Goal: Task Accomplishment & Management: Complete application form

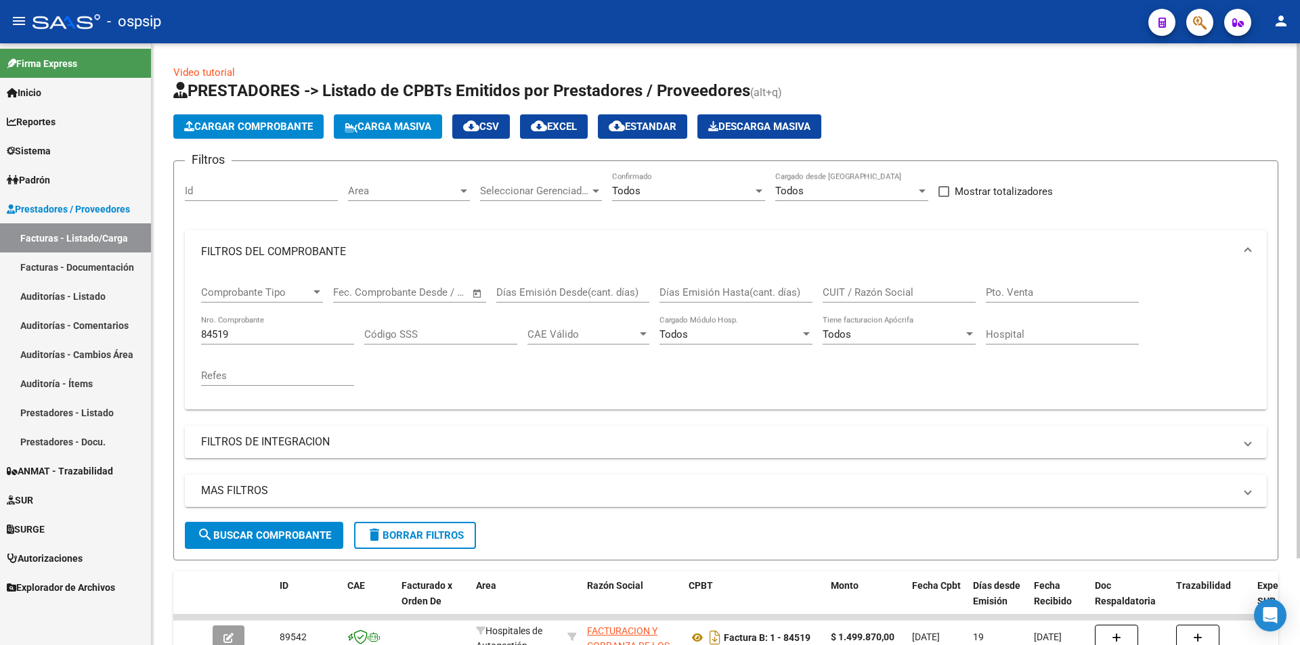
scroll to position [68, 0]
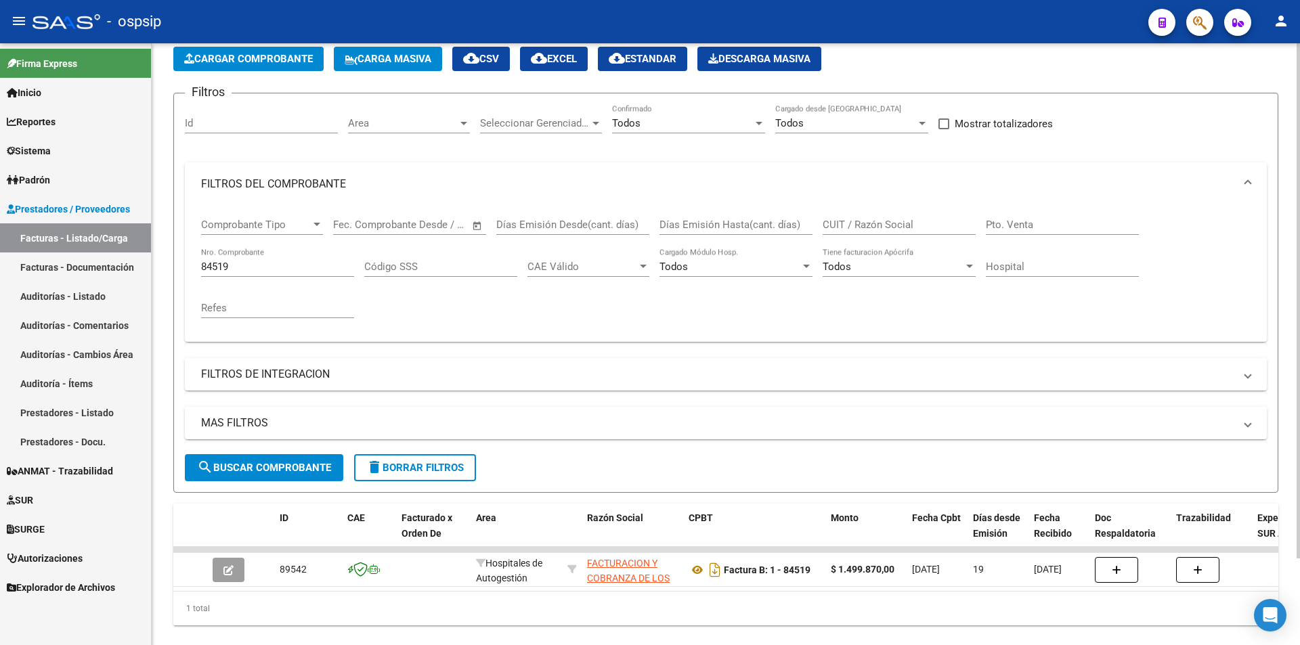
click at [265, 265] on input "84519" at bounding box center [277, 267] width 153 height 12
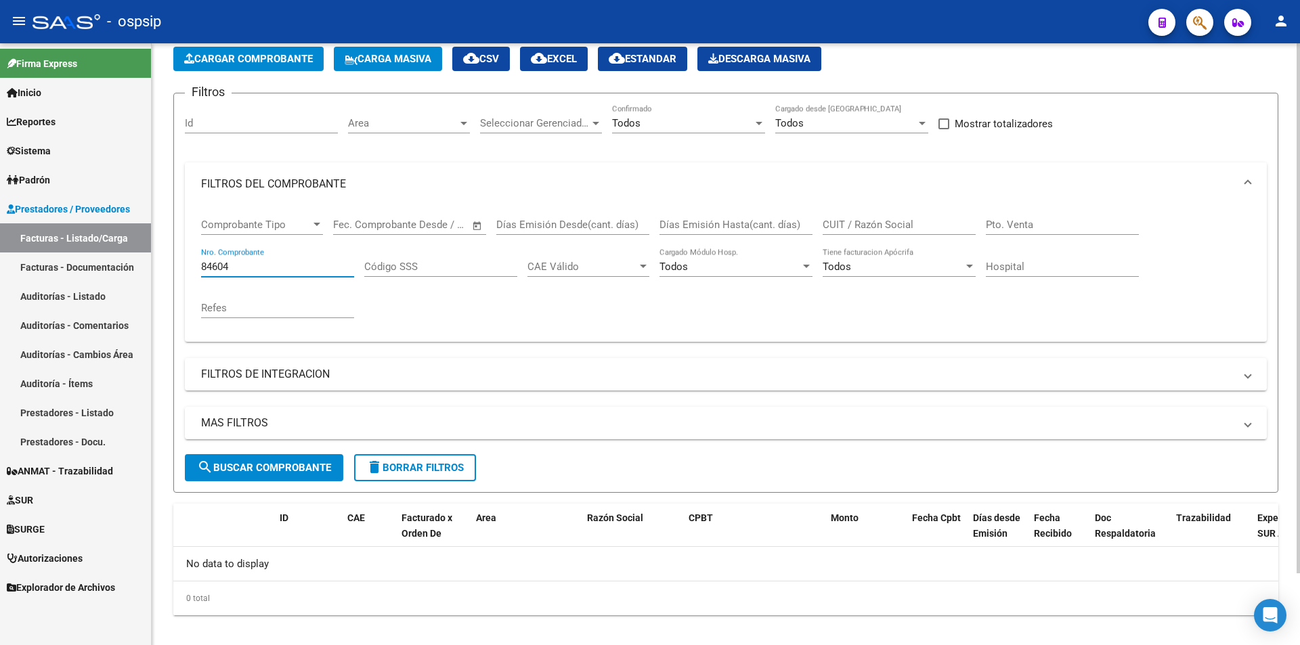
type input "84604"
click at [266, 62] on span "Cargar Comprobante" at bounding box center [248, 59] width 129 height 12
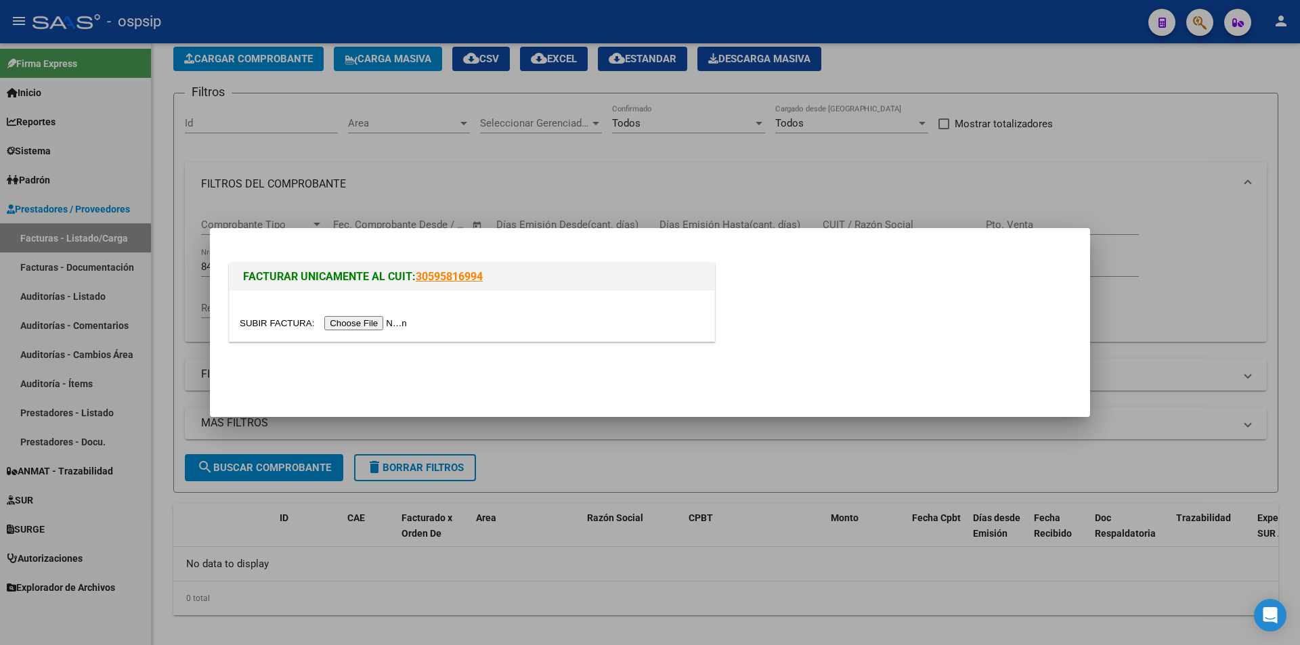
click at [346, 321] on input "file" at bounding box center [325, 323] width 171 height 14
click at [419, 171] on div at bounding box center [650, 322] width 1300 height 645
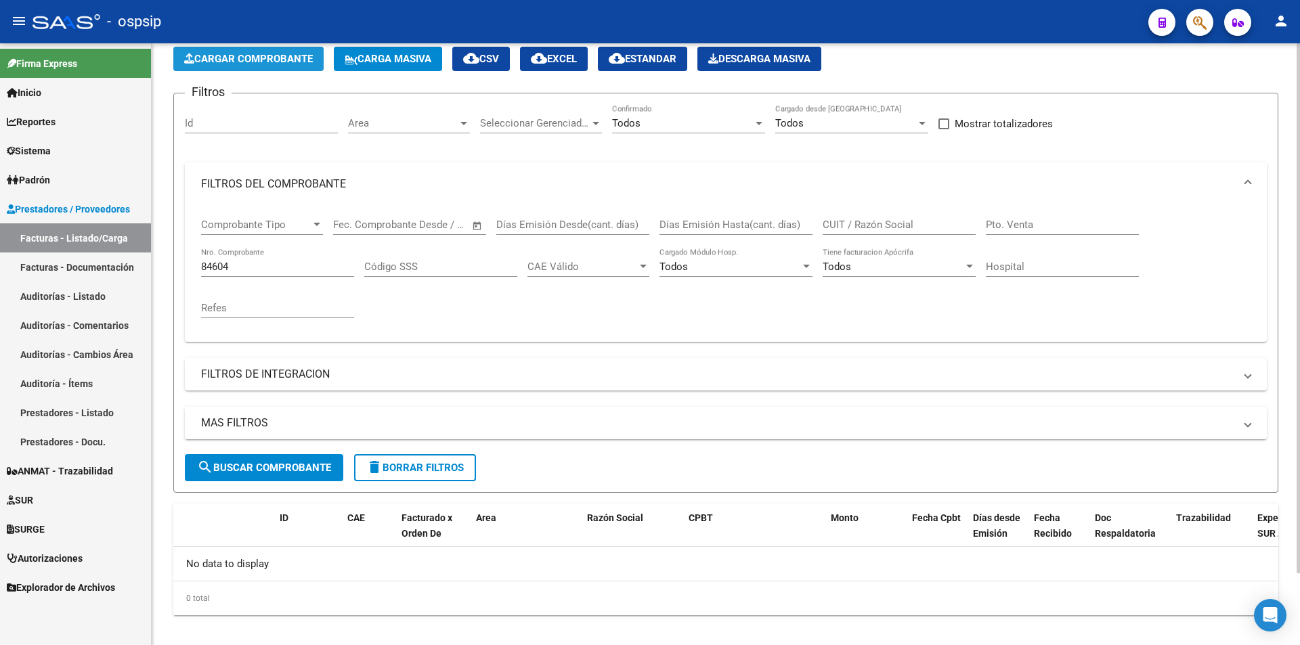
click at [263, 56] on span "Cargar Comprobante" at bounding box center [248, 59] width 129 height 12
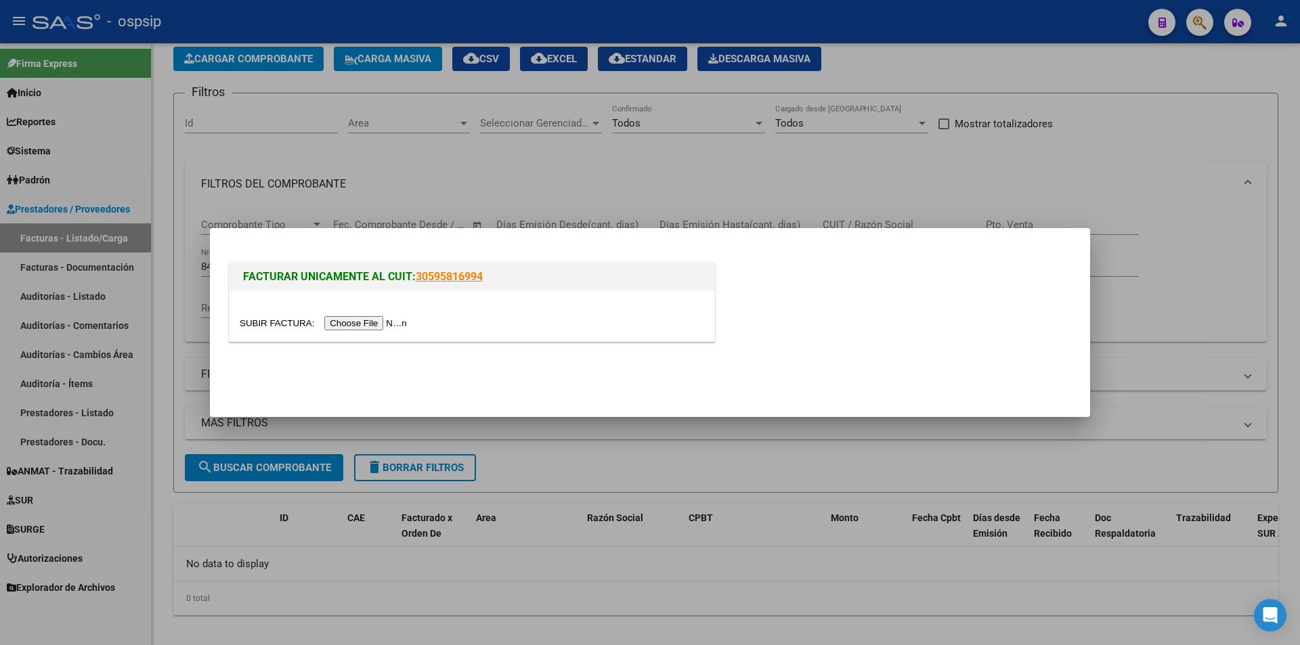
click at [349, 328] on input "file" at bounding box center [325, 323] width 171 height 14
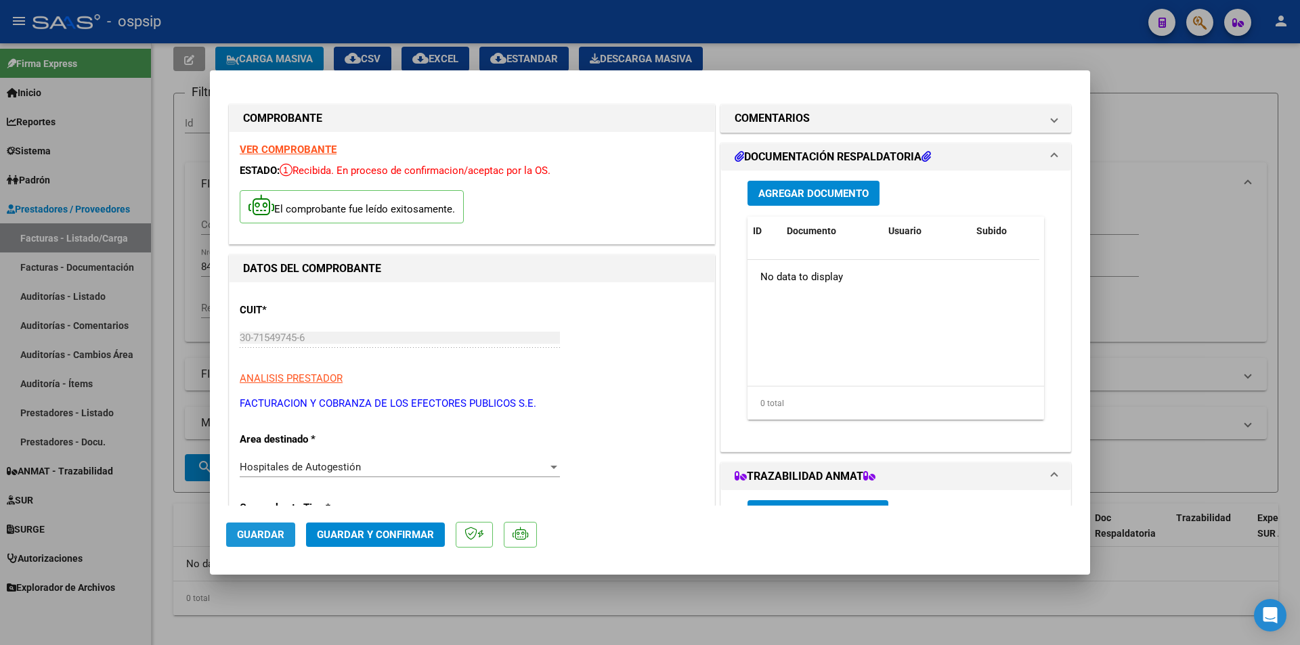
click at [263, 530] on span "Guardar" at bounding box center [260, 535] width 47 height 12
click at [1166, 323] on div at bounding box center [650, 322] width 1300 height 645
type input "$ 0,00"
